Goal: Task Accomplishment & Management: Use online tool/utility

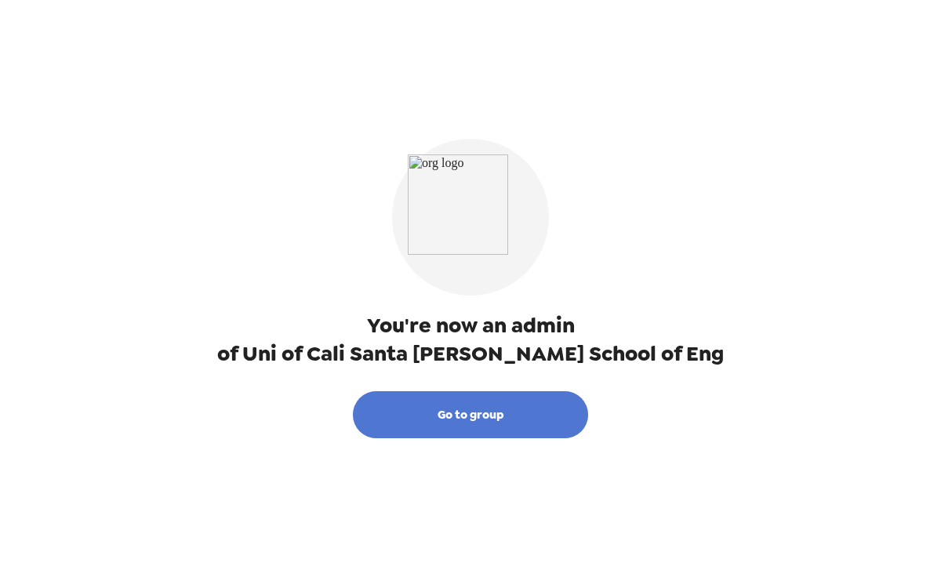
click at [456, 424] on button "Go to group" at bounding box center [470, 414] width 235 height 47
